Goal: Check status: Check status

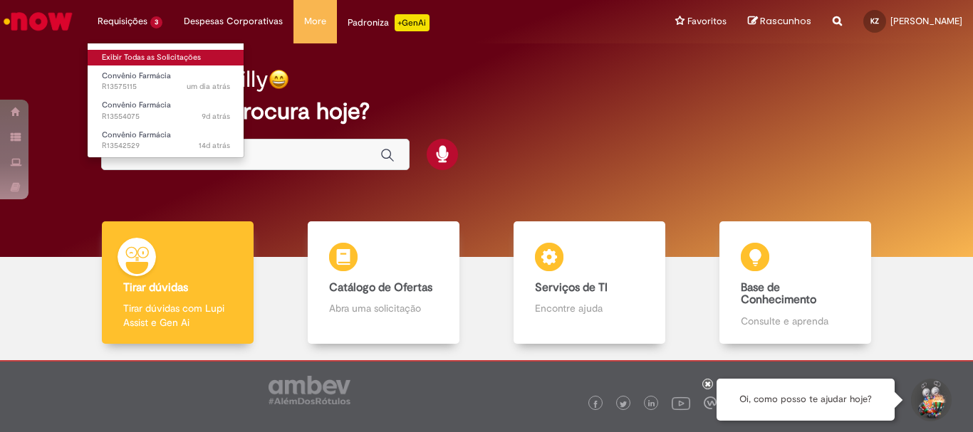
click at [170, 53] on link "Exibir Todas as Solicitações" at bounding box center [166, 58] width 157 height 16
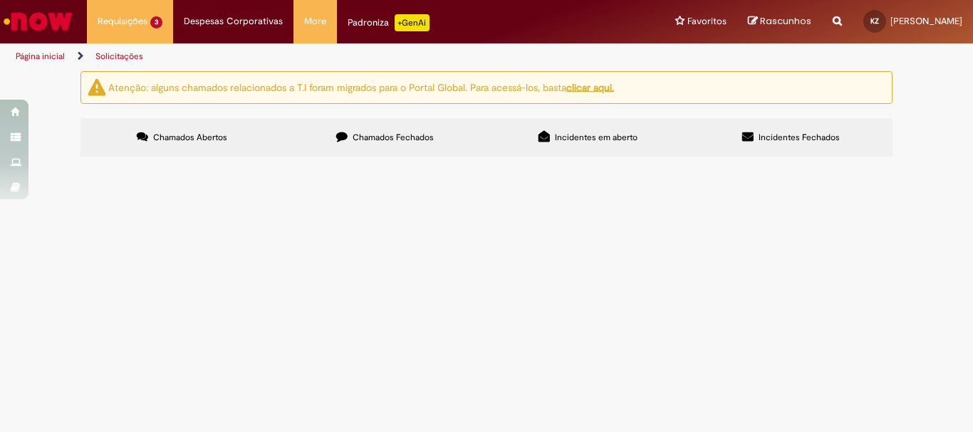
click at [402, 129] on label "Chamados Fechados" at bounding box center [384, 137] width 203 height 38
click at [0, 0] on link "2" at bounding box center [0, 0] width 0 height 0
click at [0, 0] on link "3" at bounding box center [0, 0] width 0 height 0
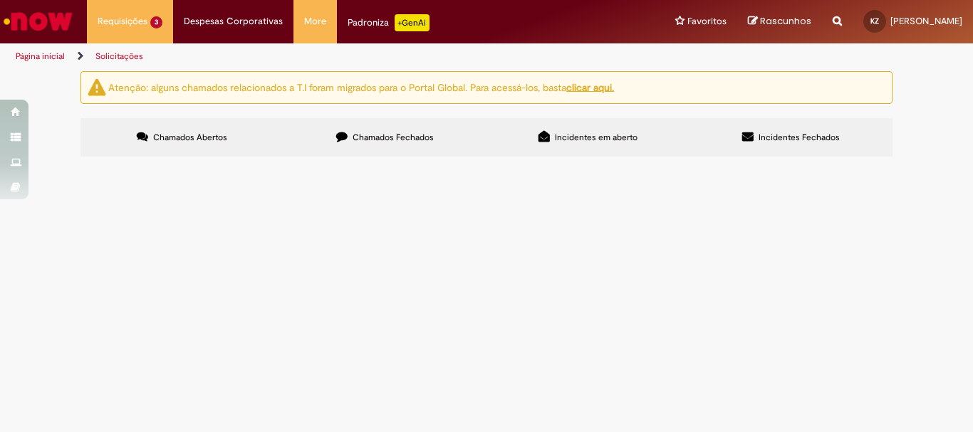
scroll to position [0, 0]
click at [0, 0] on td "Vale Transporte ([GEOGRAPHIC_DATA])" at bounding box center [0, 0] width 0 height 0
click at [0, 0] on span "Vale Transporte ([GEOGRAPHIC_DATA])" at bounding box center [0, 0] width 0 height 0
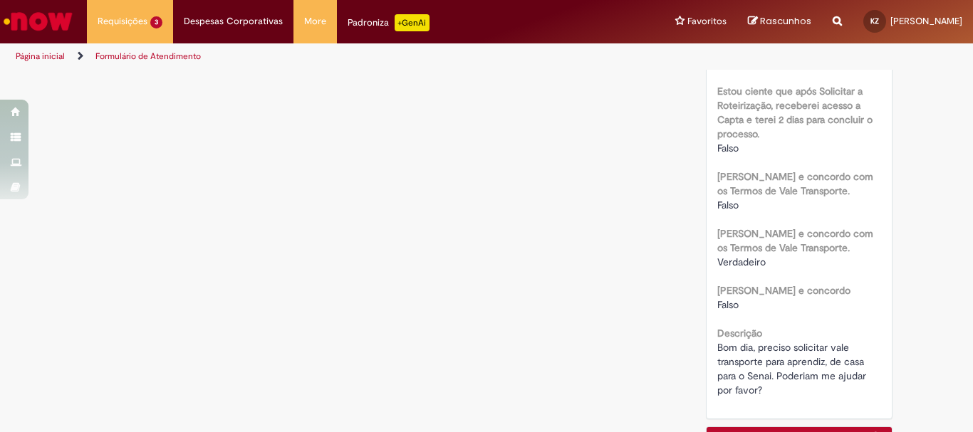
scroll to position [639, 0]
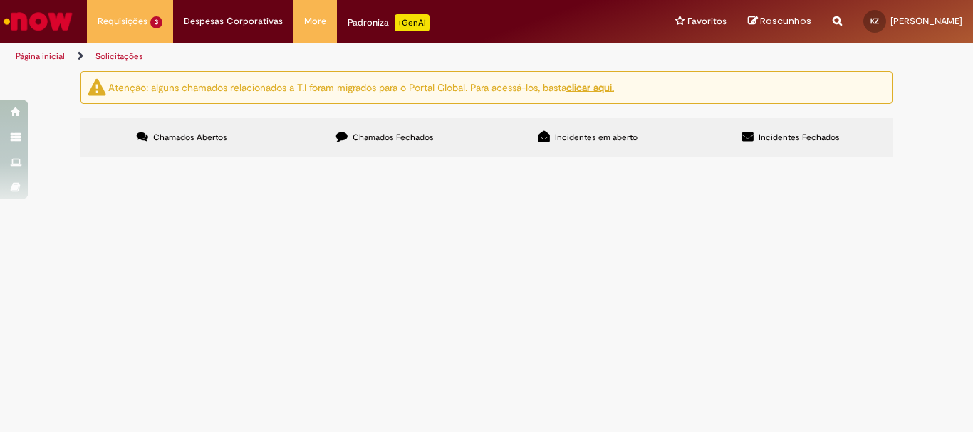
click at [418, 140] on span "Chamados Fechados" at bounding box center [393, 137] width 81 height 11
click at [0, 0] on div "1 2 3 4" at bounding box center [0, 0] width 0 height 0
click at [0, 0] on link "4" at bounding box center [0, 0] width 0 height 0
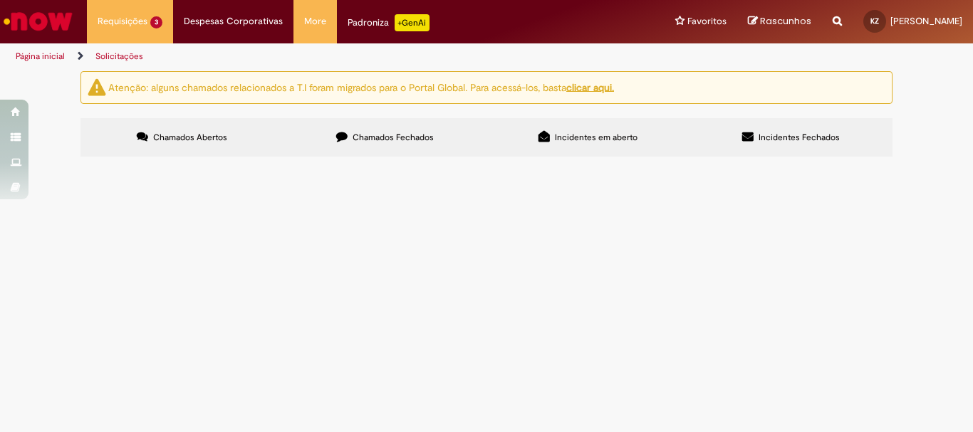
click at [0, 0] on link "3" at bounding box center [0, 0] width 0 height 0
click at [0, 0] on span "Bom dia, estou com uma aprendiz precisando de reembolso de passagem. Ela recebe…" at bounding box center [0, 0] width 0 height 0
